Goal: Task Accomplishment & Management: Manage account settings

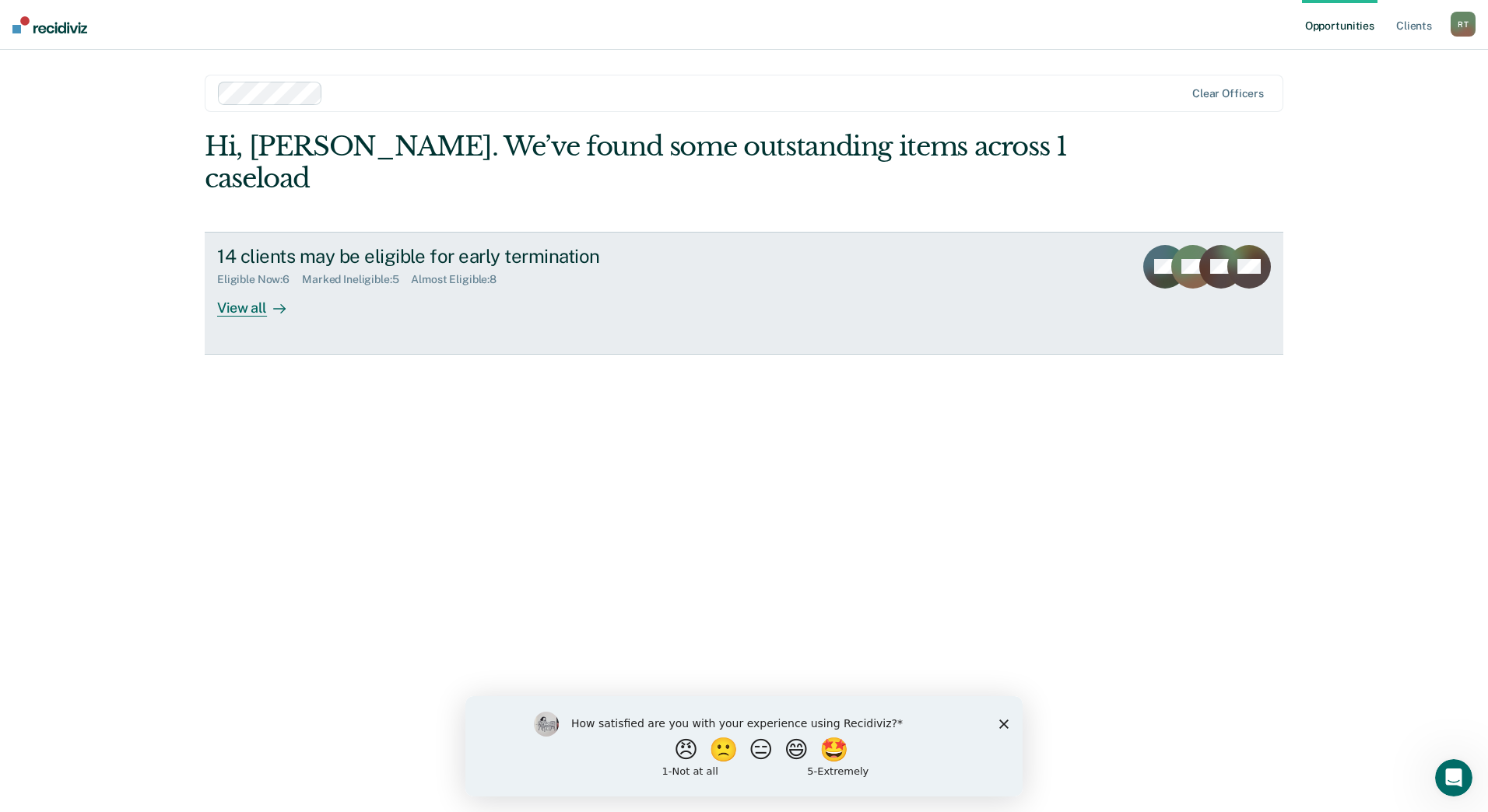
click at [589, 272] on div "14 clients may be eligible for early termination Eligible Now : 6 Marked Inelig…" at bounding box center [509, 281] width 584 height 72
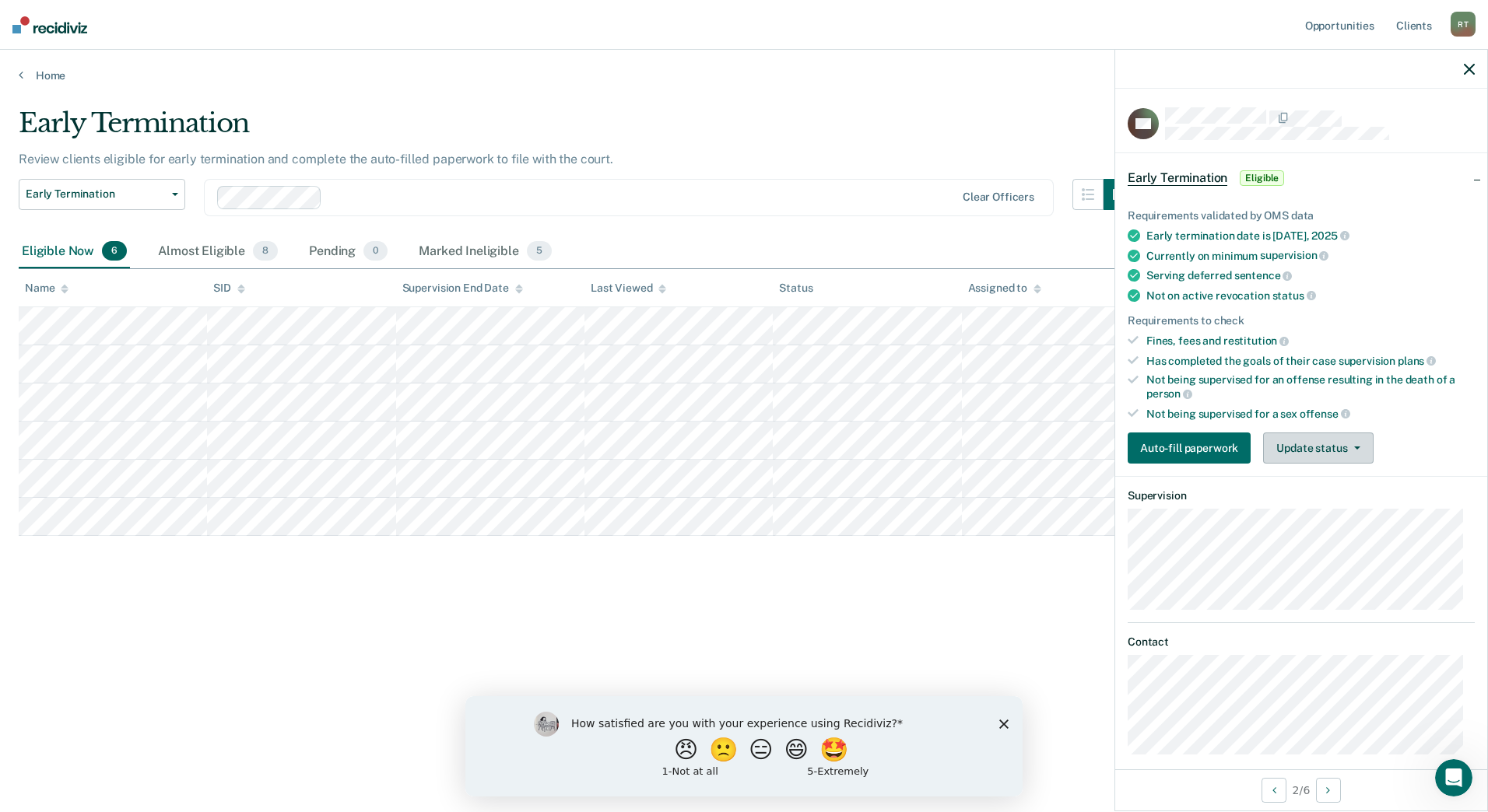
click at [1311, 451] on button "Update status" at bounding box center [1317, 448] width 110 height 31
click at [1306, 509] on button "Mark Ineligible" at bounding box center [1338, 510] width 150 height 25
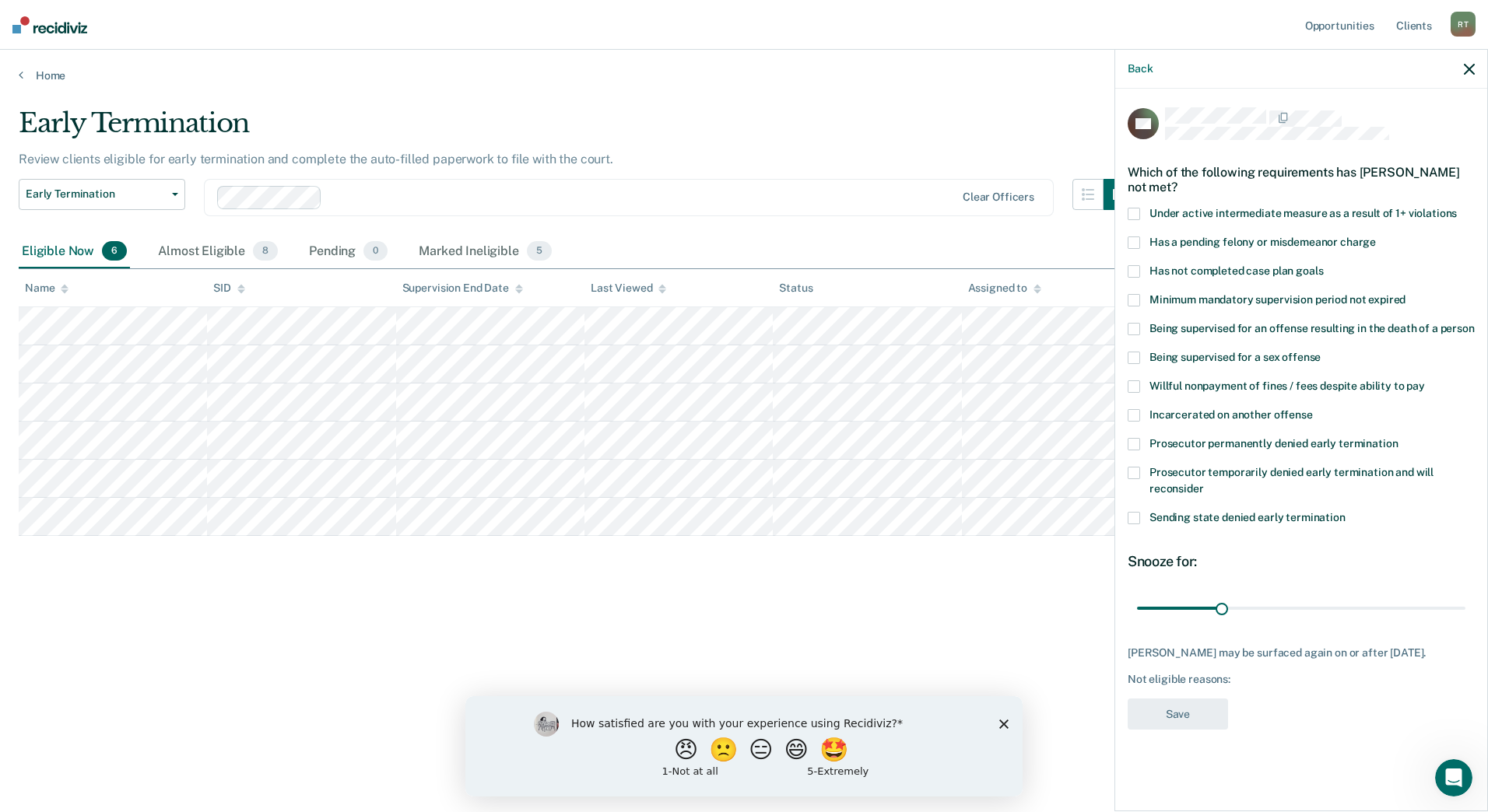
click at [1137, 269] on span at bounding box center [1134, 272] width 13 height 13
drag, startPoint x: 1177, startPoint y: 521, endPoint x: 1191, endPoint y: 564, distance: 45.2
click at [1189, 571] on div "CH Which of the following requirements has [PERSON_NAME] not met? Under active …" at bounding box center [1301, 424] width 348 height 632
type input "118"
click at [1462, 607] on input "range" at bounding box center [1301, 608] width 328 height 28
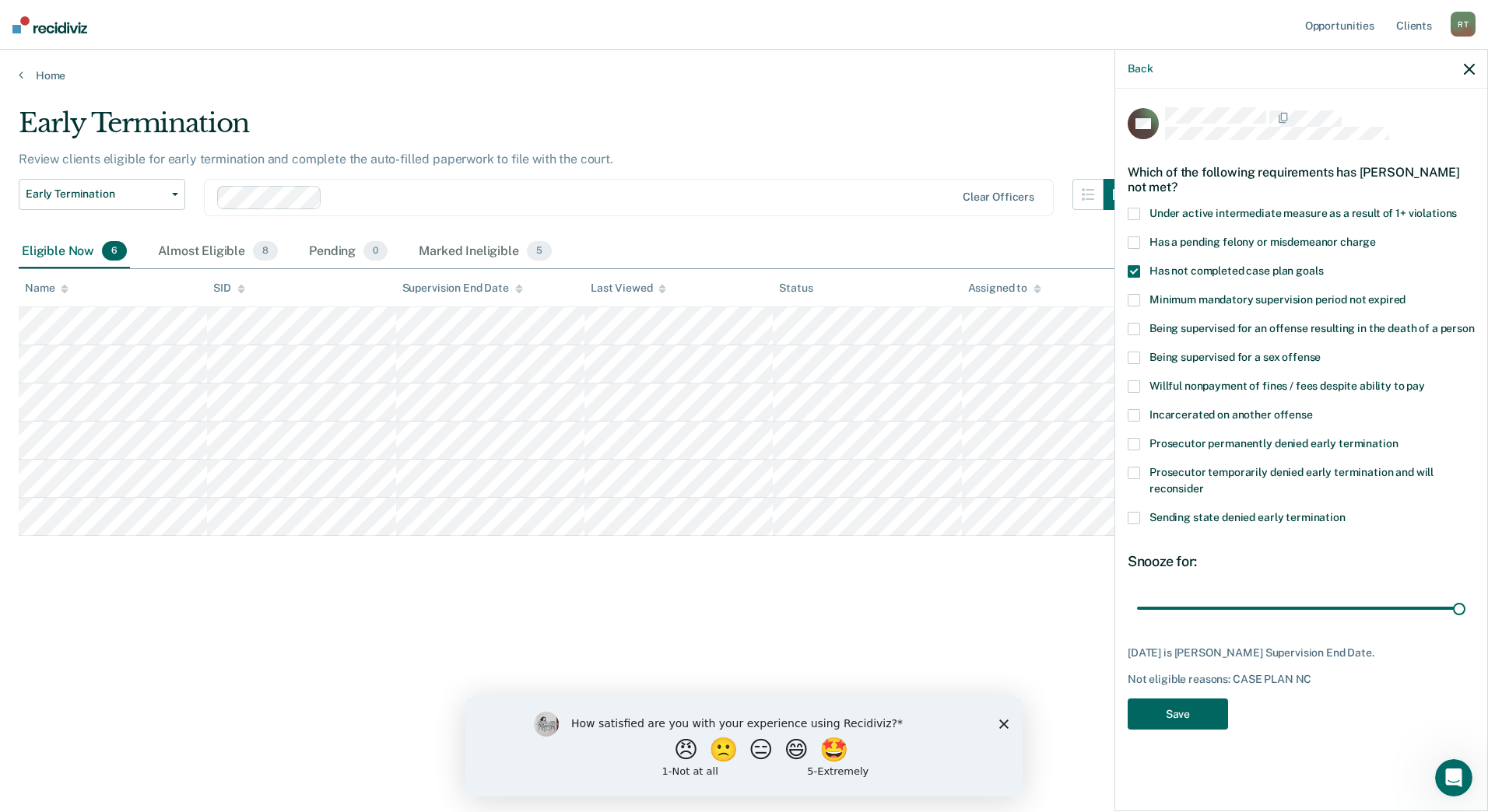
click at [1197, 715] on button "Save" at bounding box center [1177, 714] width 100 height 32
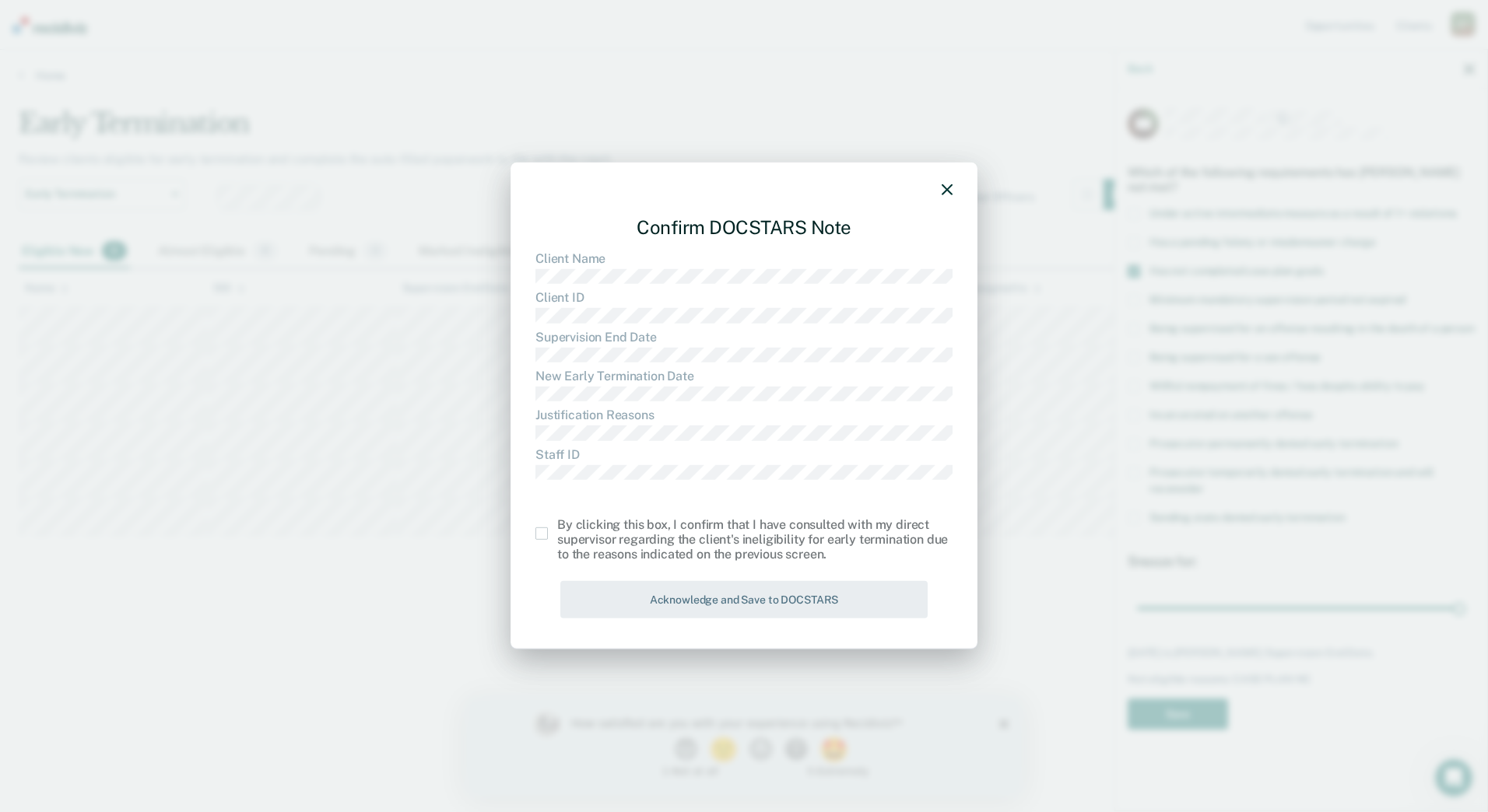
click at [540, 530] on span at bounding box center [542, 534] width 13 height 13
click at [557, 527] on input "checkbox" at bounding box center [557, 527] width 0 height 0
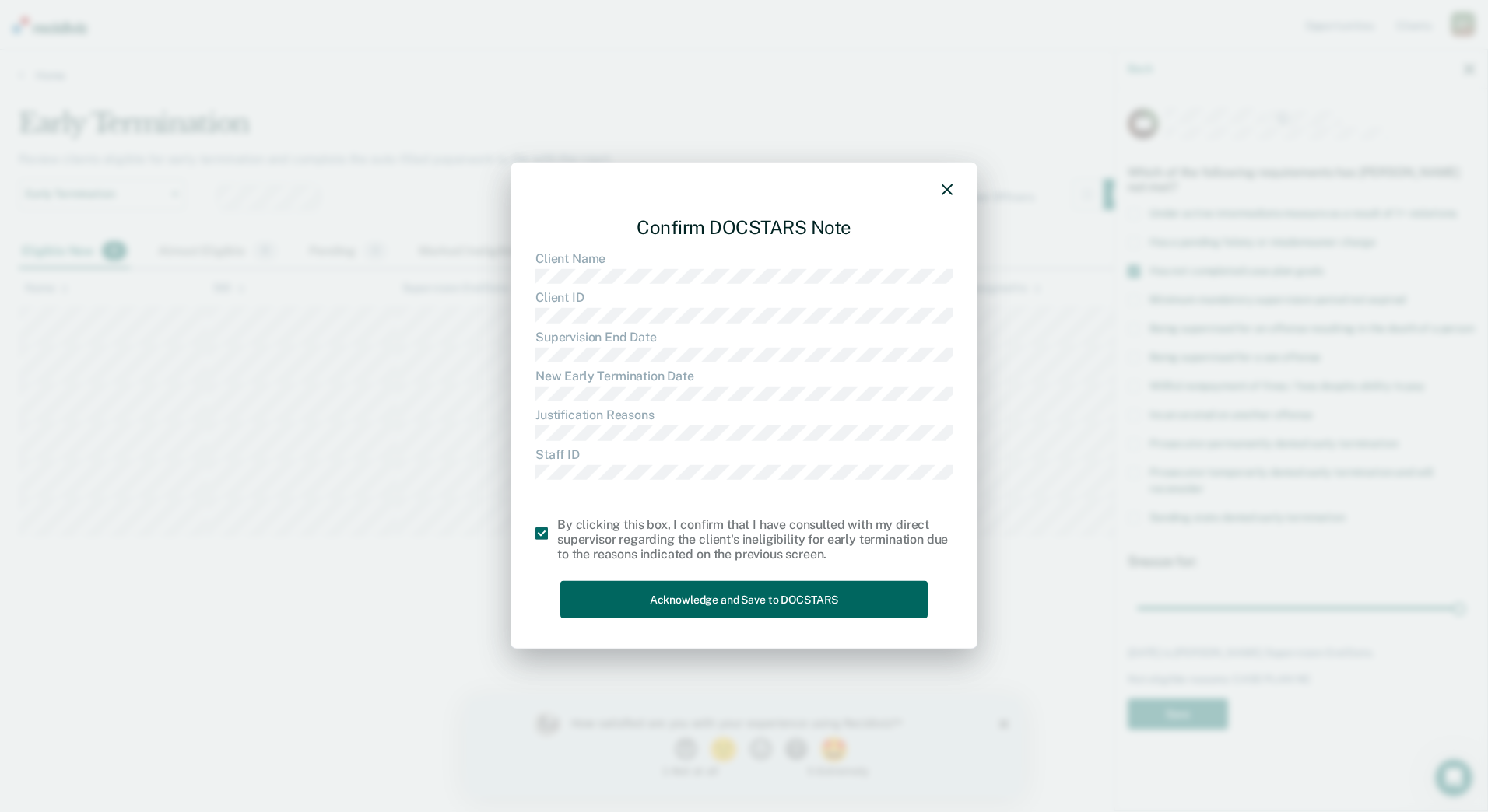
click at [676, 606] on button "Acknowledge and Save to DOCSTARS" at bounding box center [744, 599] width 367 height 38
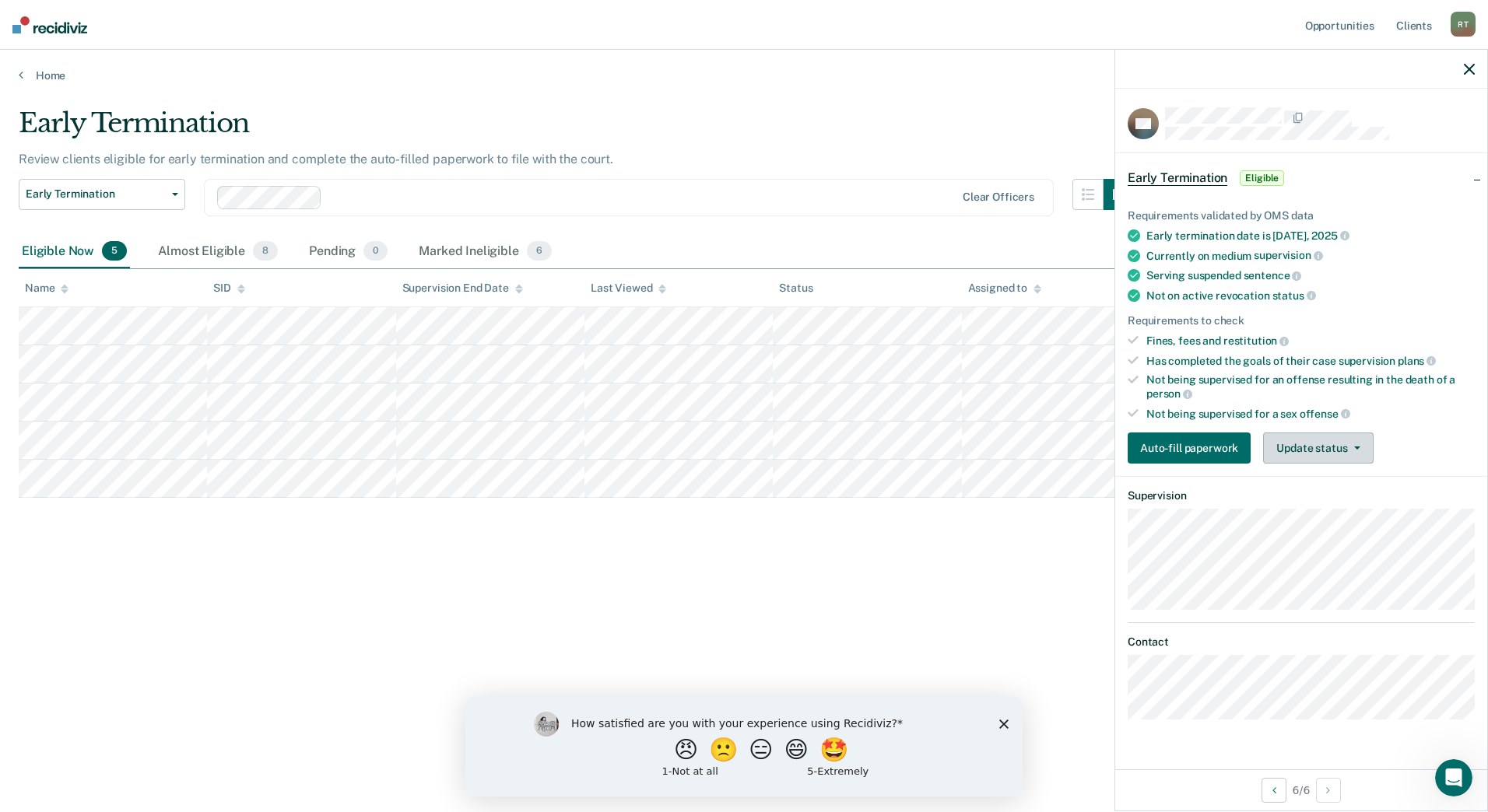
click at [1319, 443] on button "Update status" at bounding box center [1317, 448] width 110 height 31
click at [1315, 512] on button "Mark Ineligible" at bounding box center [1338, 510] width 150 height 25
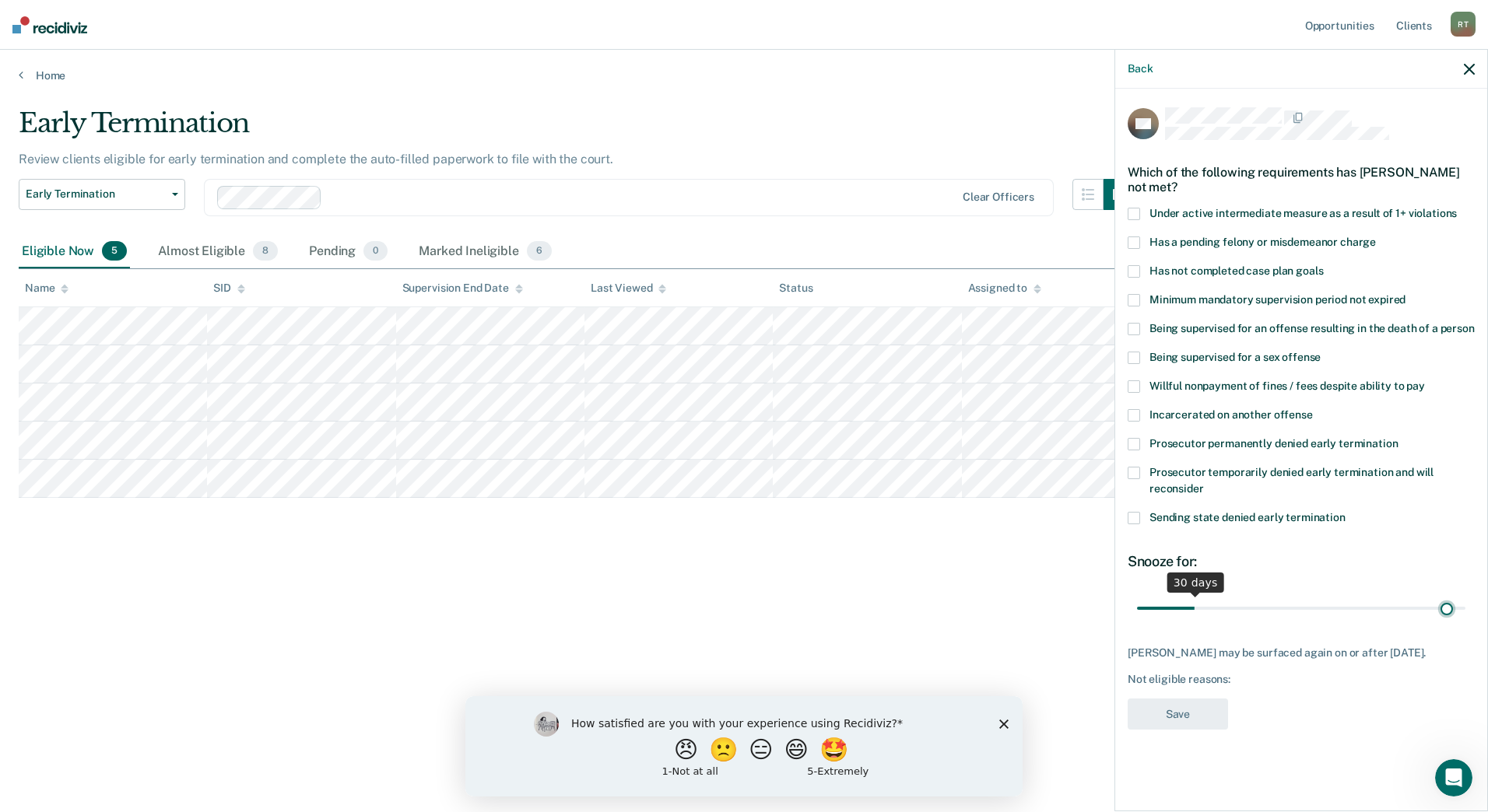
click at [1447, 605] on input "range" at bounding box center [1301, 608] width 328 height 28
drag, startPoint x: 1452, startPoint y: 606, endPoint x: 1493, endPoint y: 610, distance: 41.2
type input "180"
click at [1466, 610] on input "range" at bounding box center [1301, 608] width 328 height 28
click at [1137, 211] on span at bounding box center [1134, 214] width 13 height 13
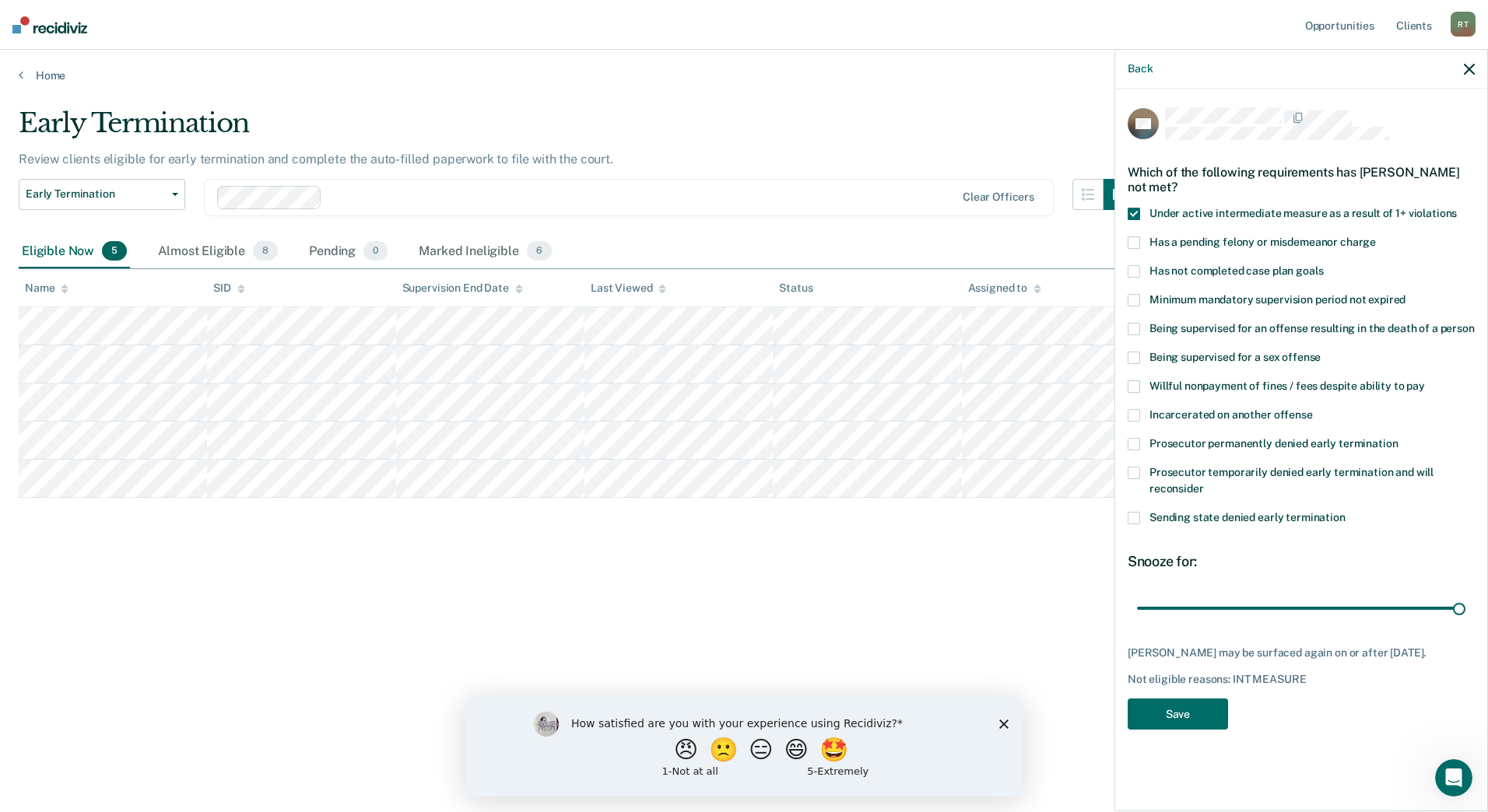
click at [1138, 267] on span at bounding box center [1134, 272] width 13 height 13
click at [1137, 386] on span at bounding box center [1134, 387] width 13 height 13
click at [1190, 724] on button "Save" at bounding box center [1177, 714] width 100 height 32
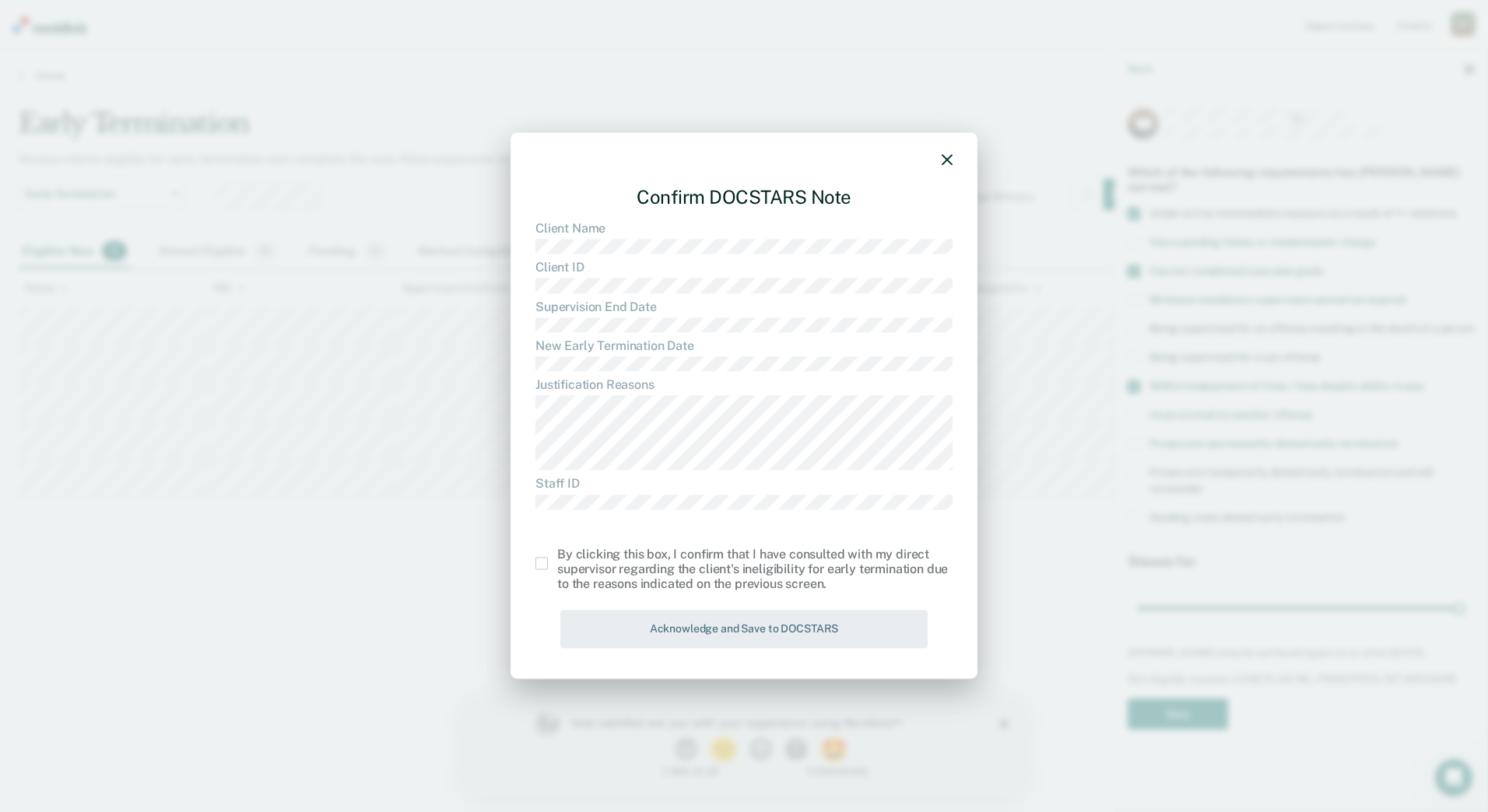
click at [537, 560] on span at bounding box center [542, 563] width 13 height 13
click at [557, 557] on input "checkbox" at bounding box center [557, 557] width 0 height 0
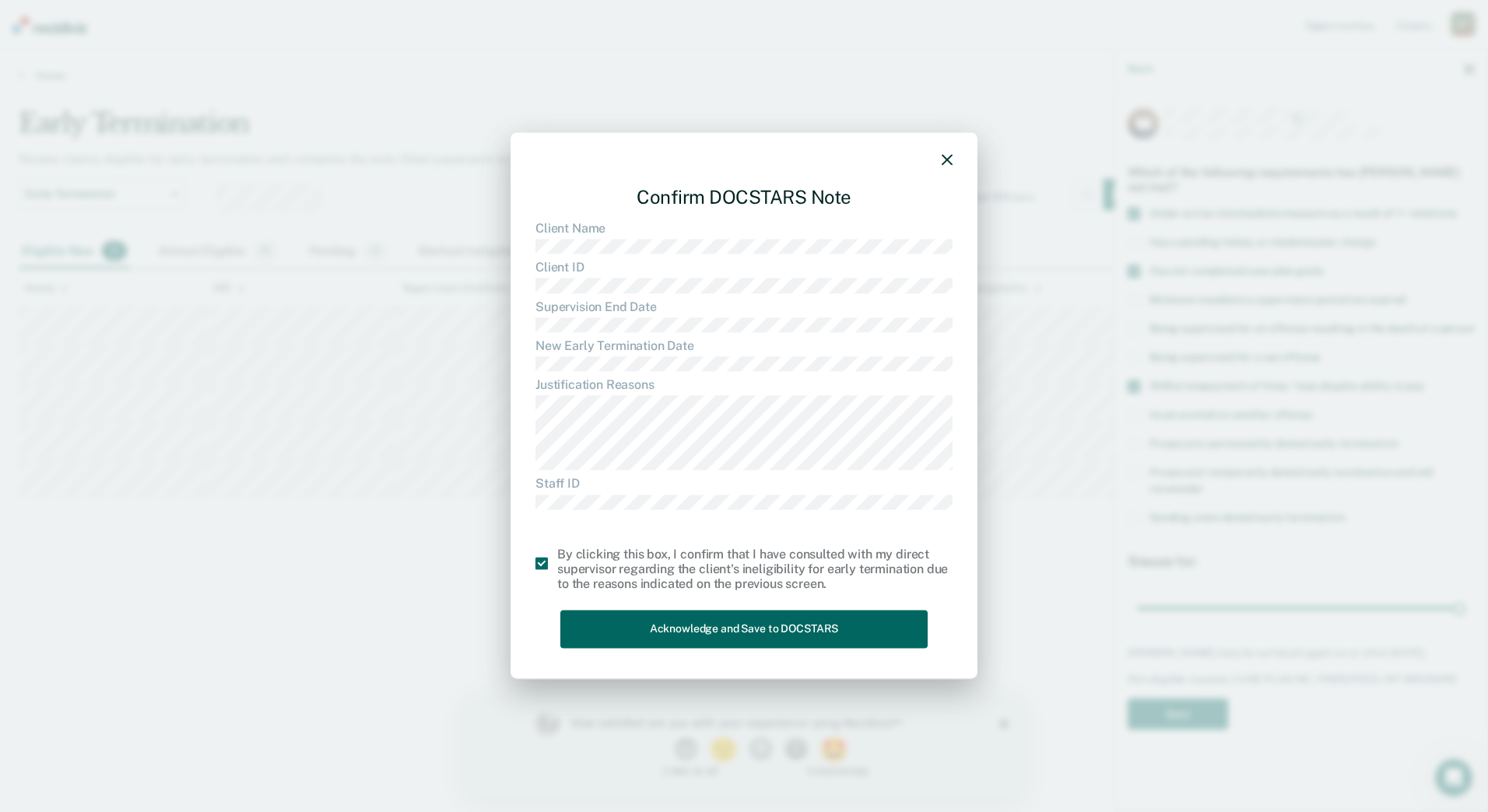
click at [612, 620] on button "Acknowledge and Save to DOCSTARS" at bounding box center [744, 630] width 367 height 38
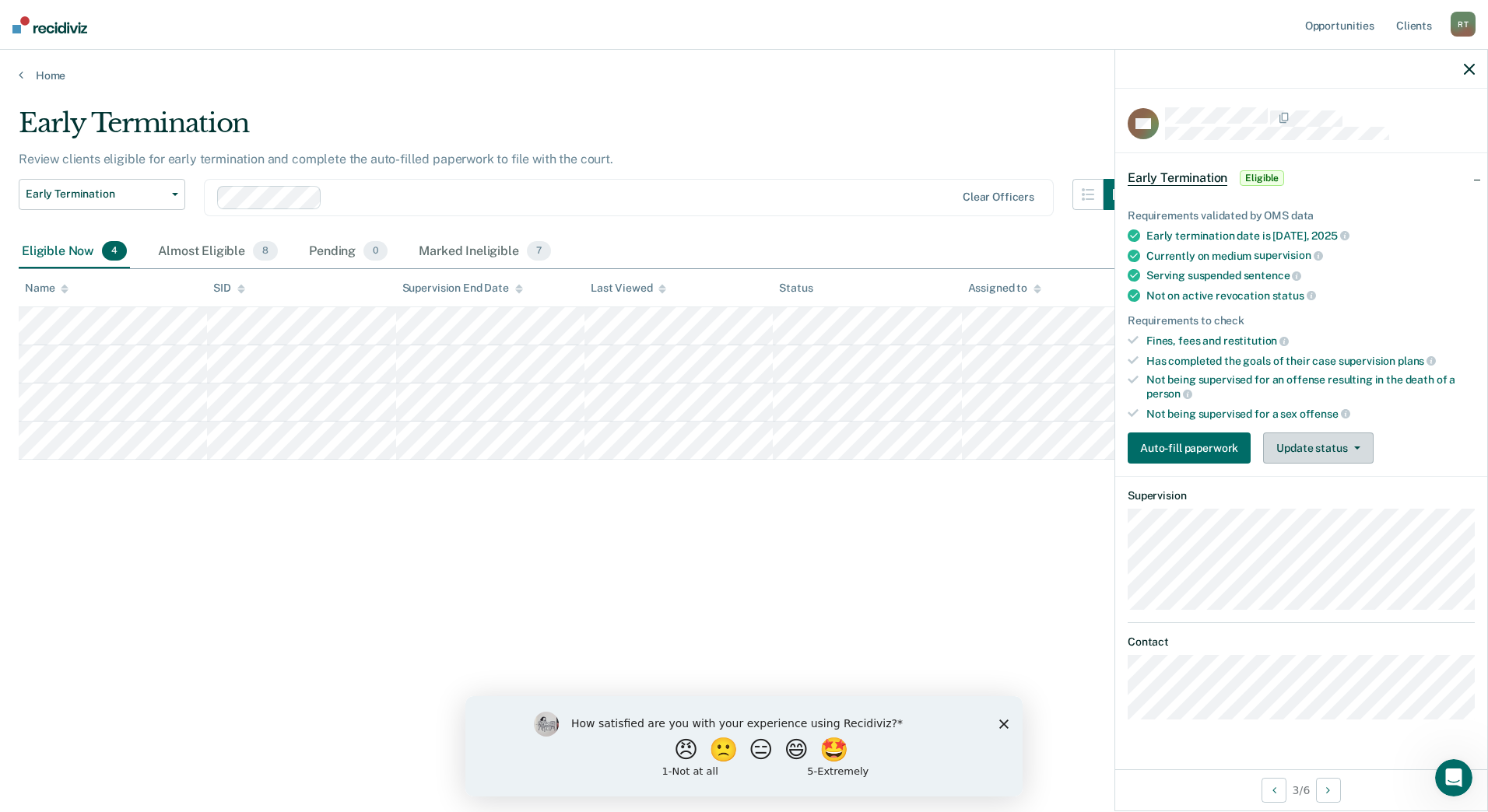
click at [1292, 446] on button "Update status" at bounding box center [1317, 448] width 110 height 31
click at [1311, 512] on button "Mark Ineligible" at bounding box center [1338, 510] width 150 height 25
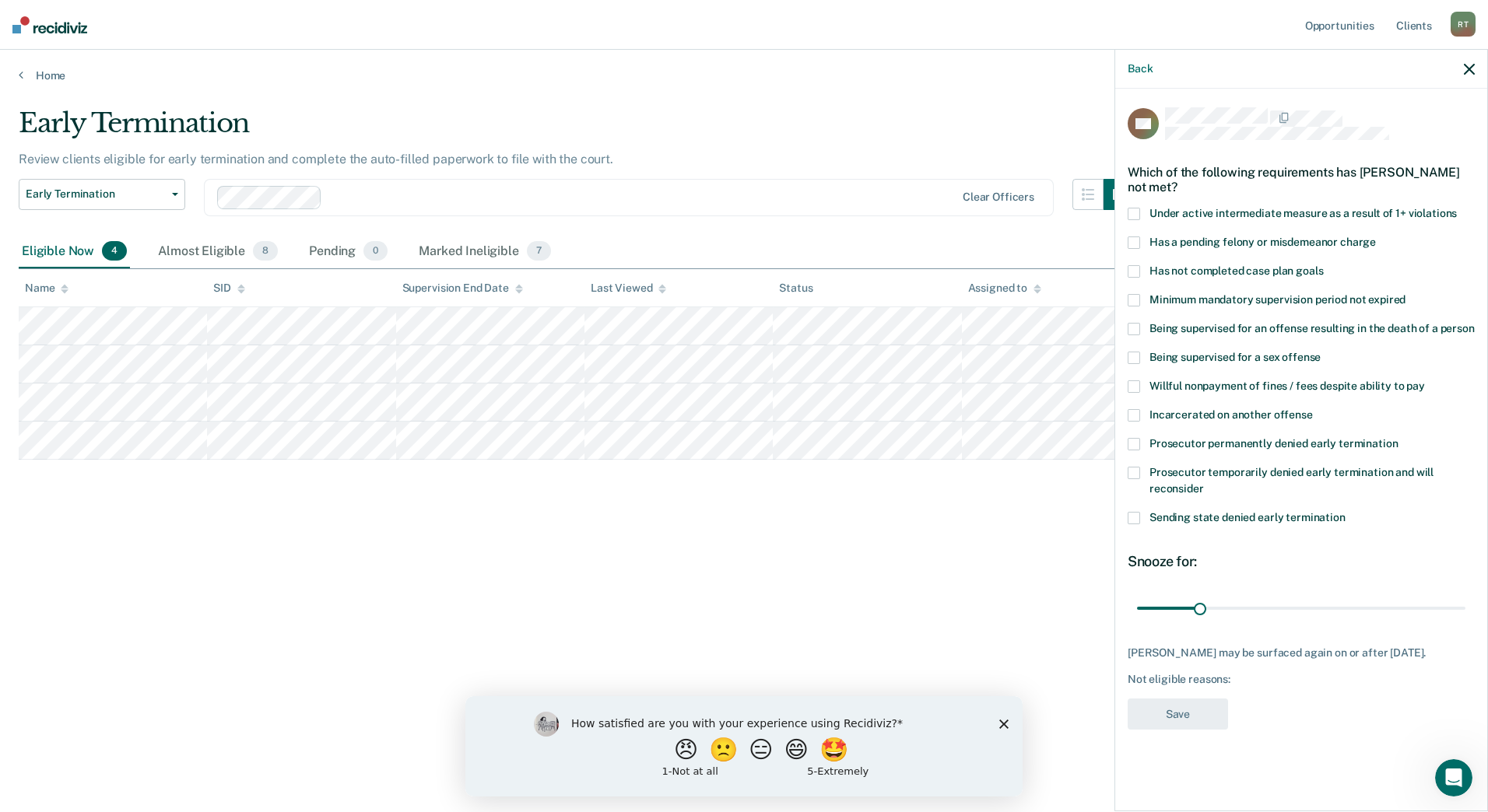
click at [1139, 238] on span at bounding box center [1134, 243] width 13 height 13
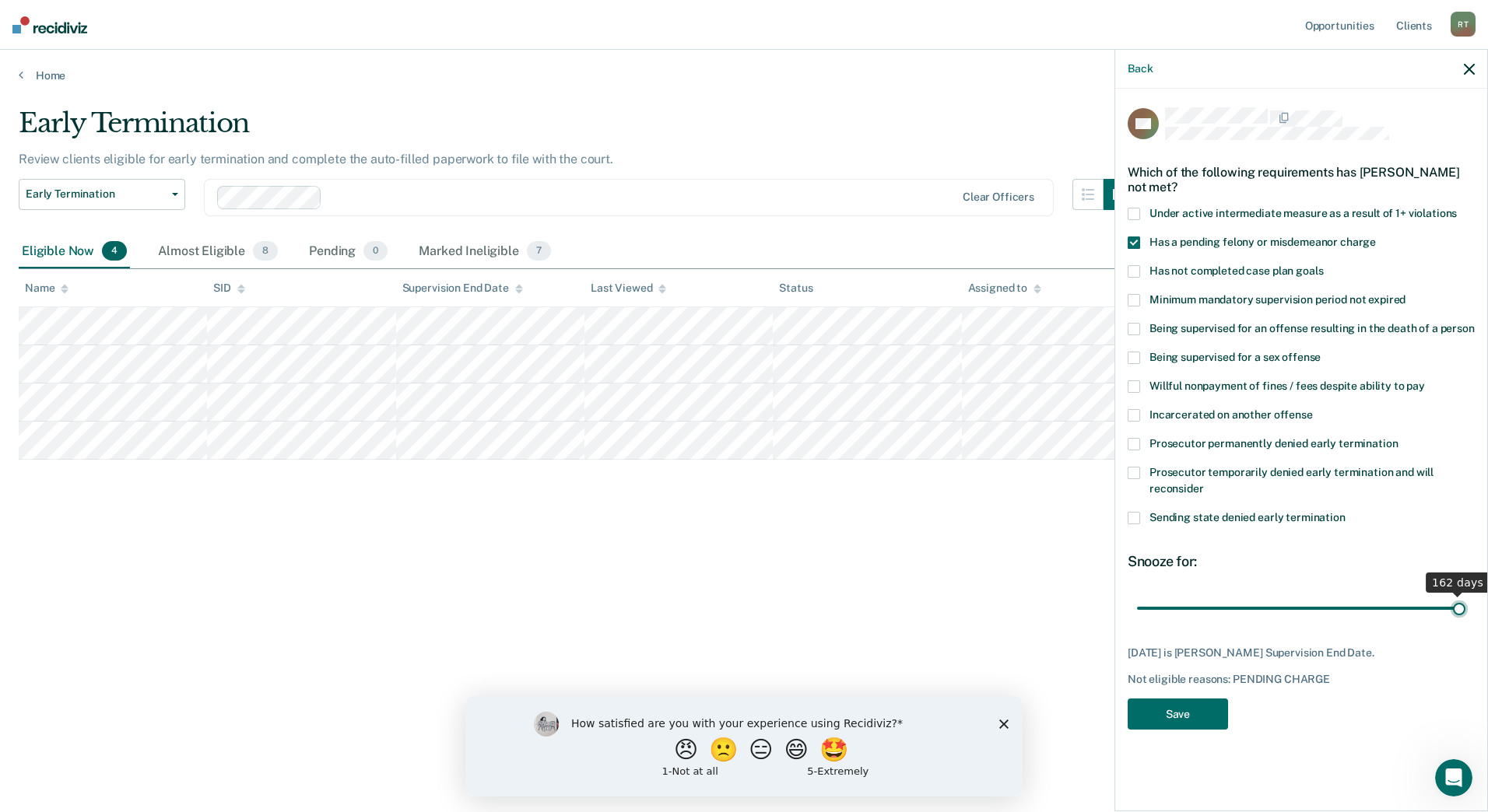
type input "162"
click at [1464, 605] on input "range" at bounding box center [1301, 608] width 328 height 28
click at [1210, 701] on button "Save" at bounding box center [1177, 714] width 100 height 32
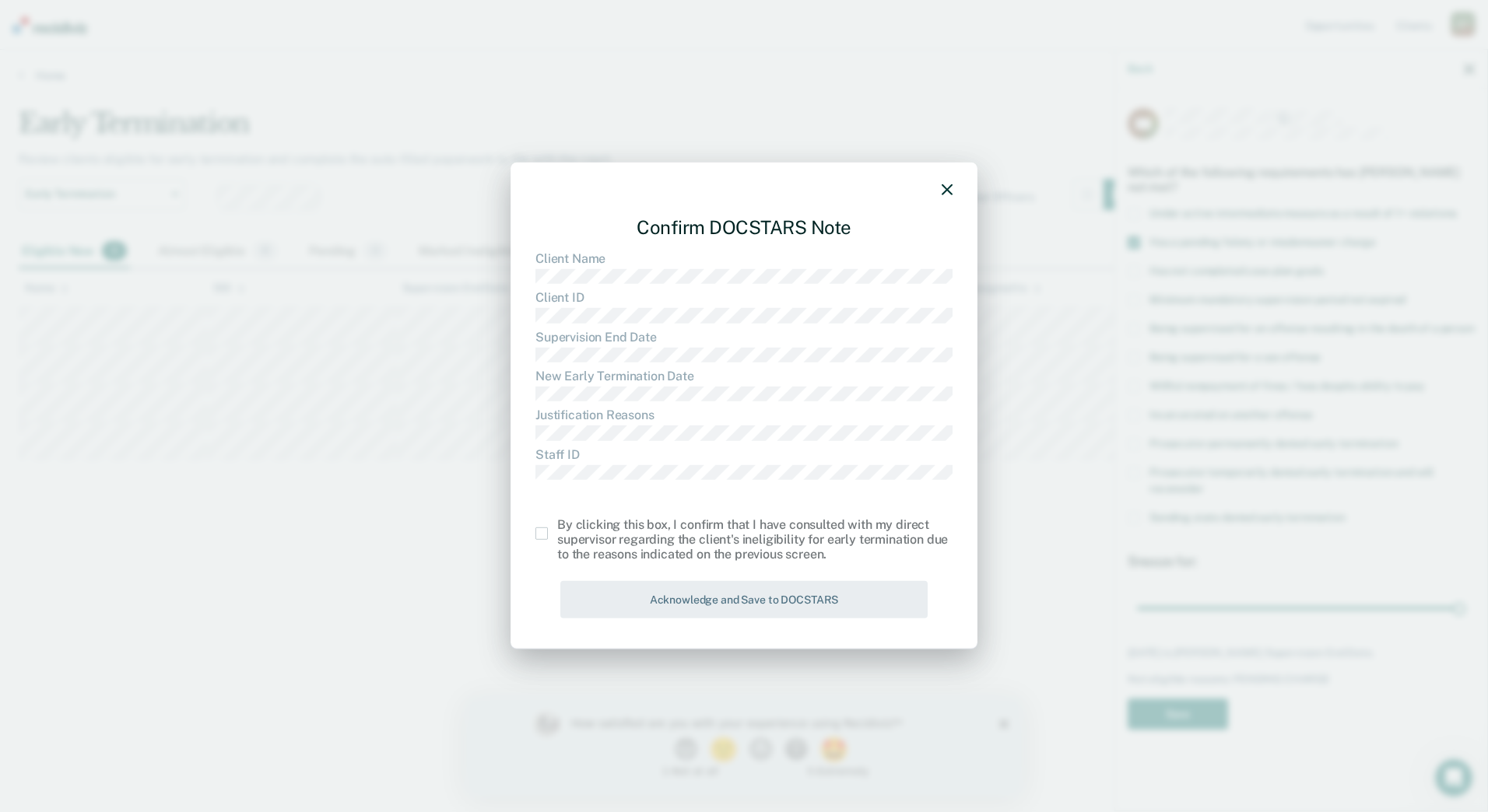
click at [537, 532] on span at bounding box center [542, 534] width 13 height 13
click at [557, 527] on input "checkbox" at bounding box center [557, 527] width 0 height 0
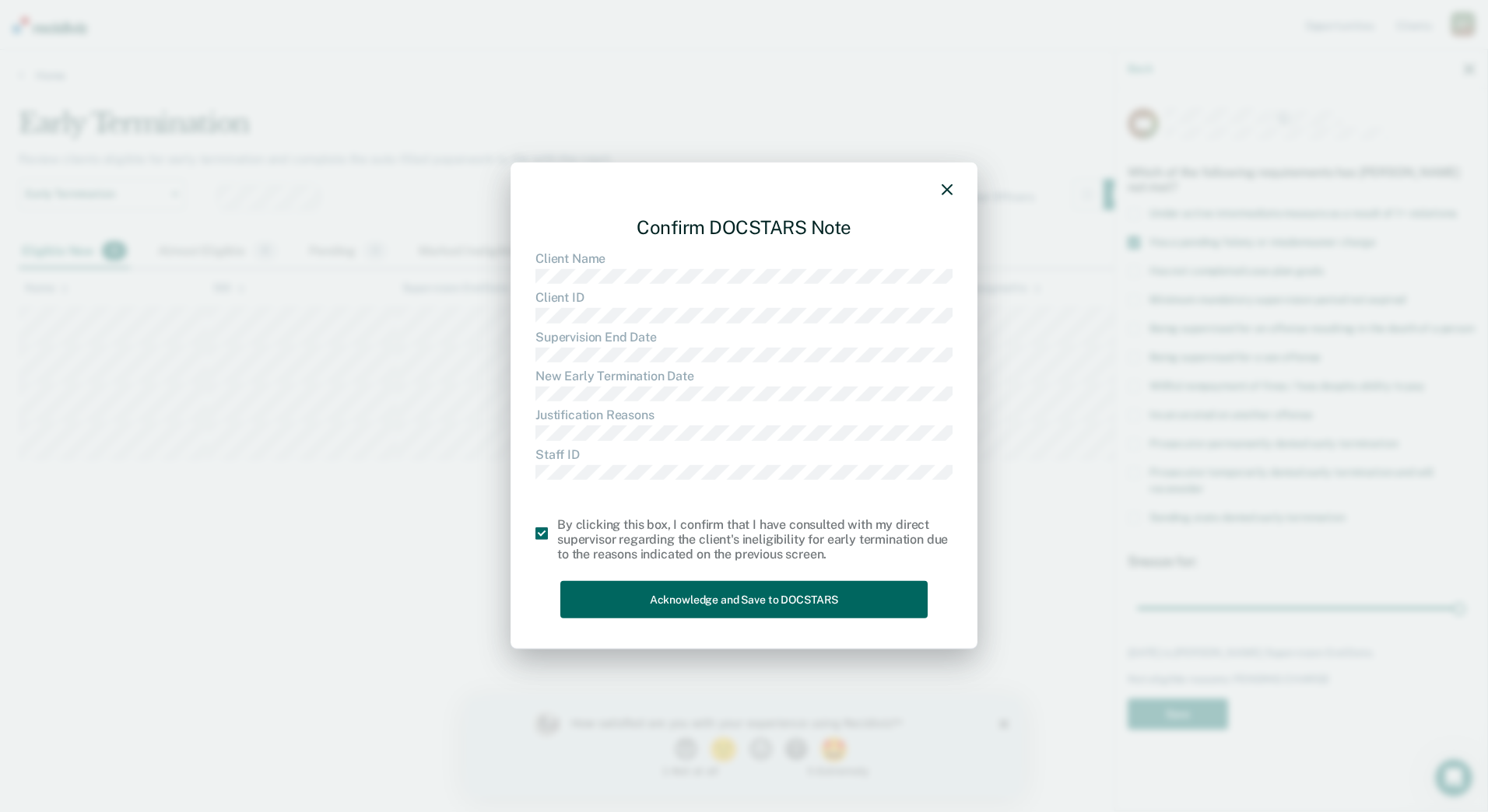
click at [630, 592] on button "Acknowledge and Save to DOCSTARS" at bounding box center [744, 599] width 367 height 38
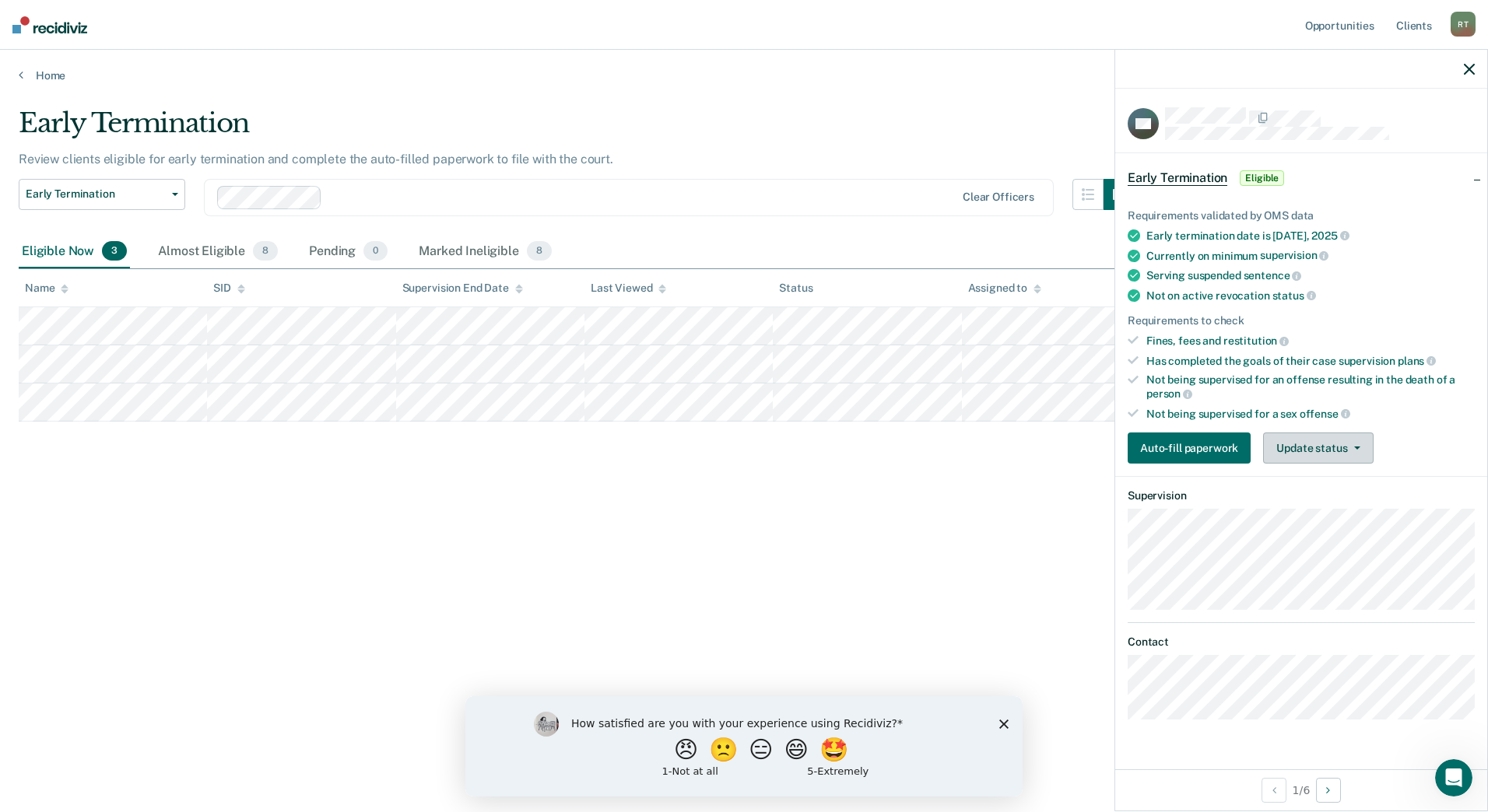
click at [1305, 446] on button "Update status" at bounding box center [1317, 448] width 110 height 31
click at [1312, 509] on button "Mark Ineligible" at bounding box center [1338, 510] width 150 height 25
